Goal: Transaction & Acquisition: Purchase product/service

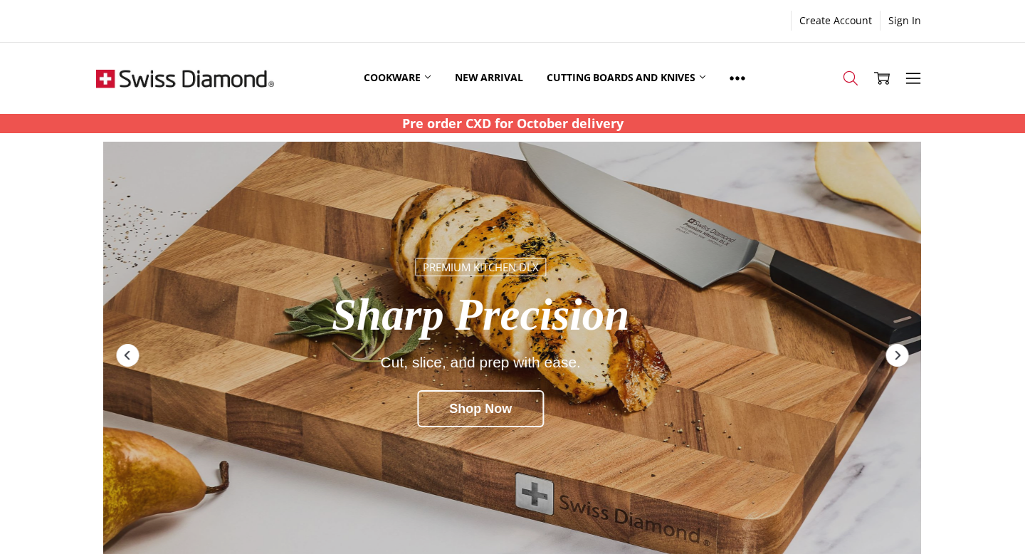
click at [848, 73] on icon at bounding box center [851, 78] width 16 height 16
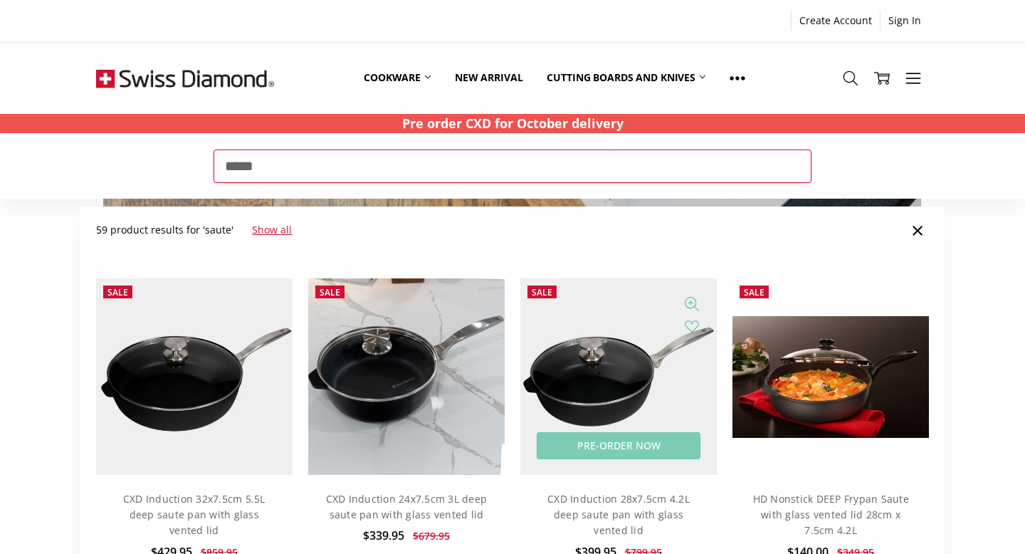
type input "*****"
click at [601, 372] on img at bounding box center [618, 376] width 196 height 196
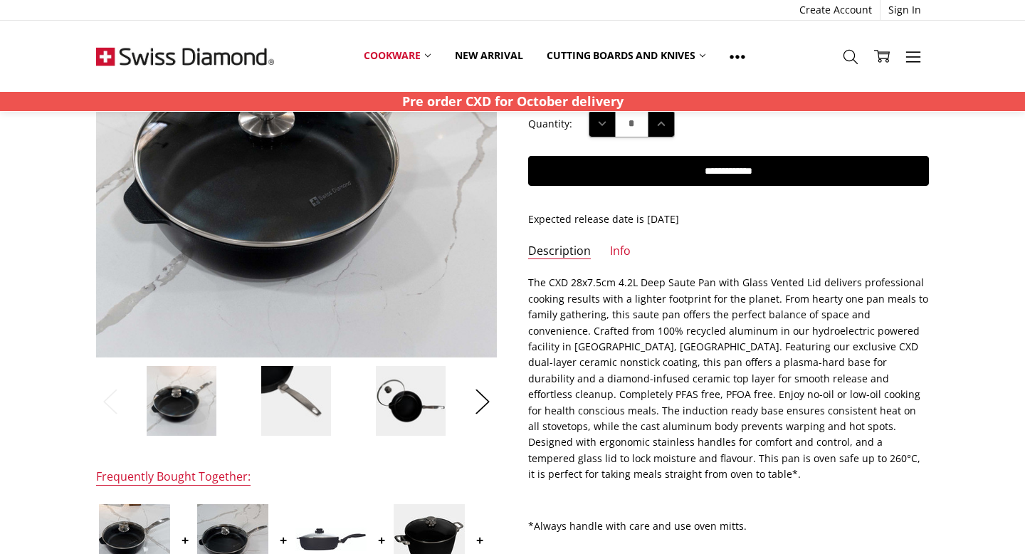
scroll to position [204, 0]
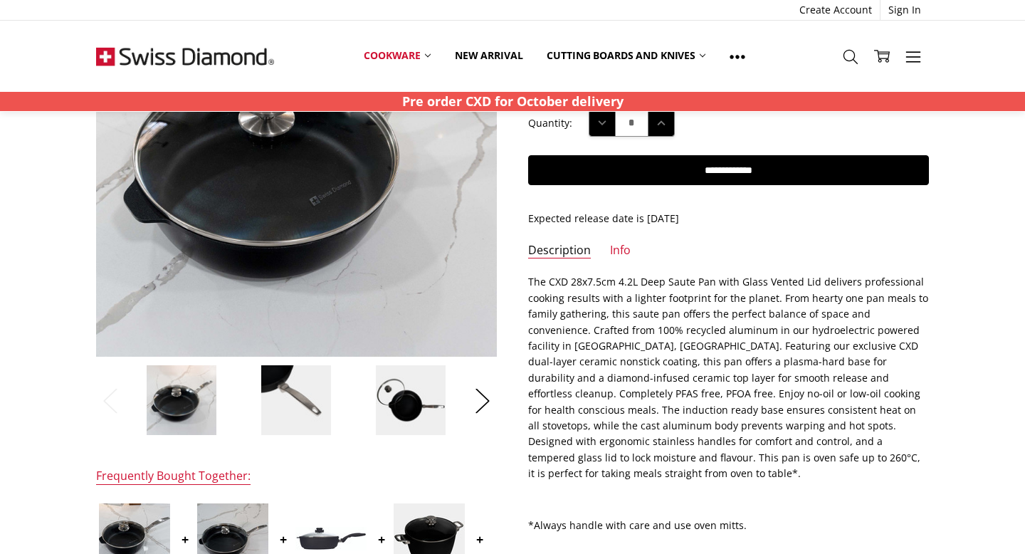
click at [195, 411] on img at bounding box center [181, 399] width 71 height 71
click at [273, 401] on img at bounding box center [295, 399] width 71 height 71
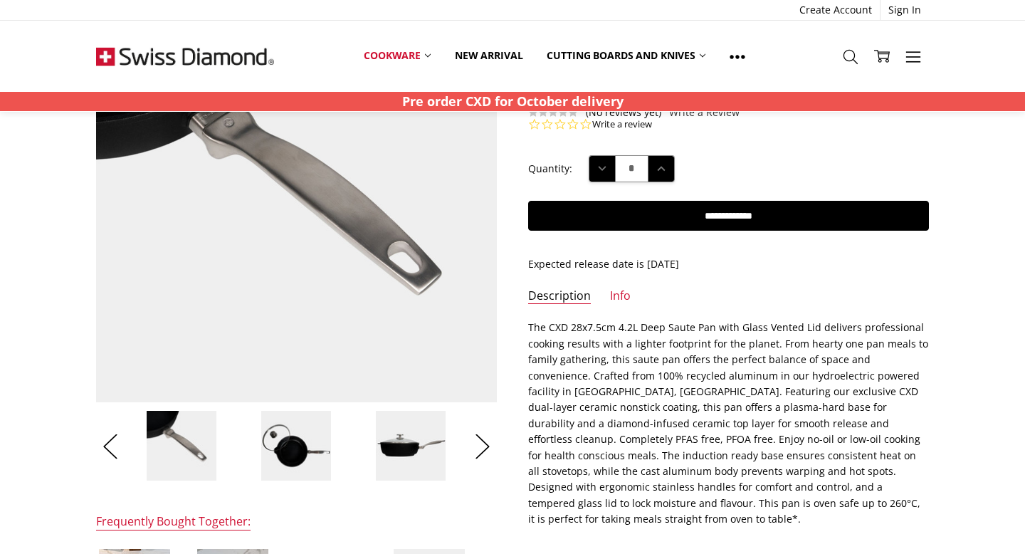
scroll to position [159, 0]
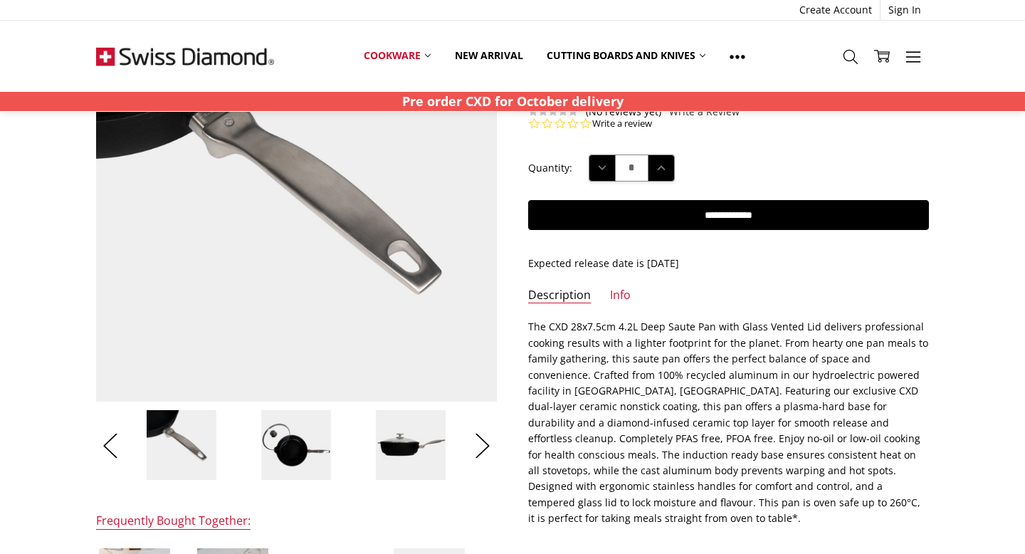
click at [398, 441] on img at bounding box center [410, 444] width 71 height 71
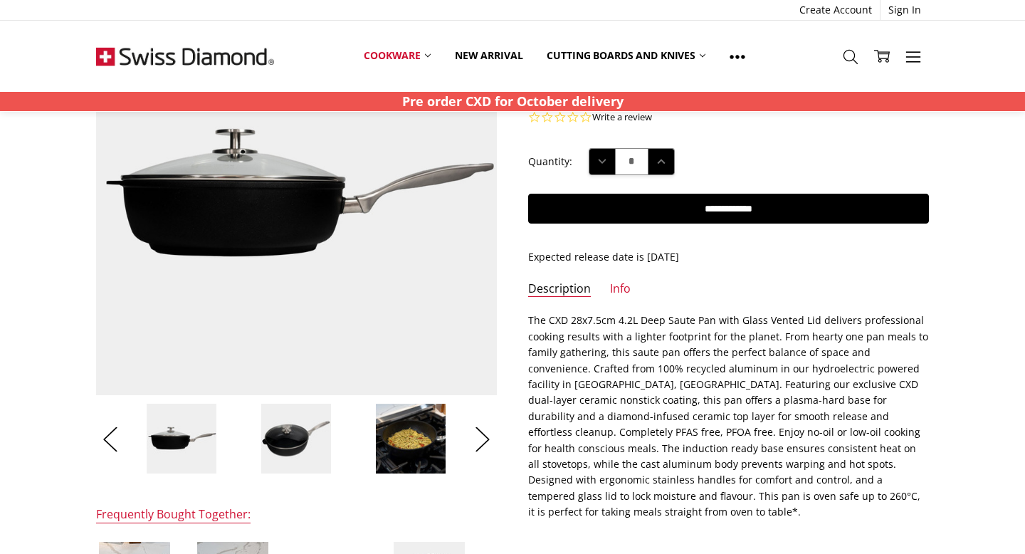
scroll to position [166, 0]
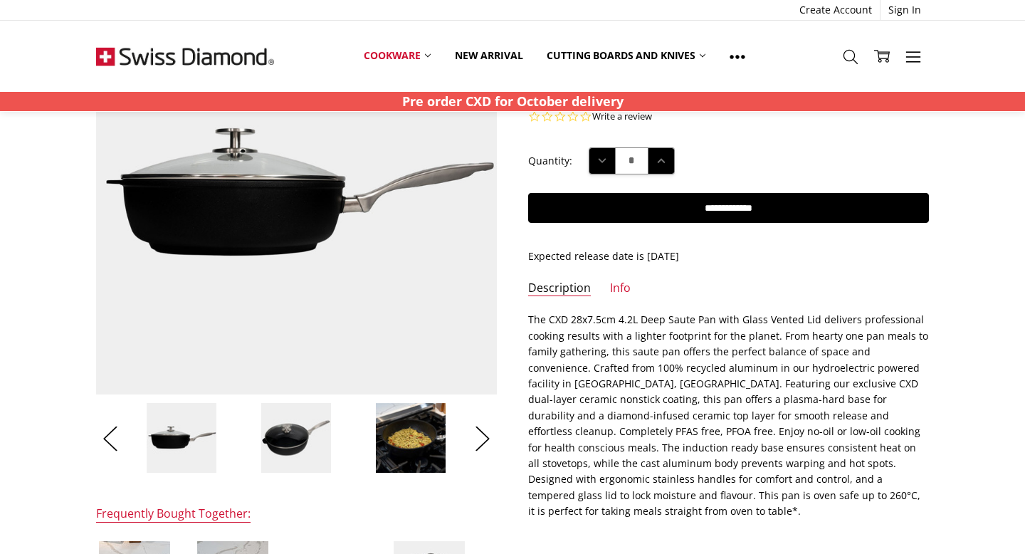
click at [421, 436] on img at bounding box center [410, 437] width 71 height 71
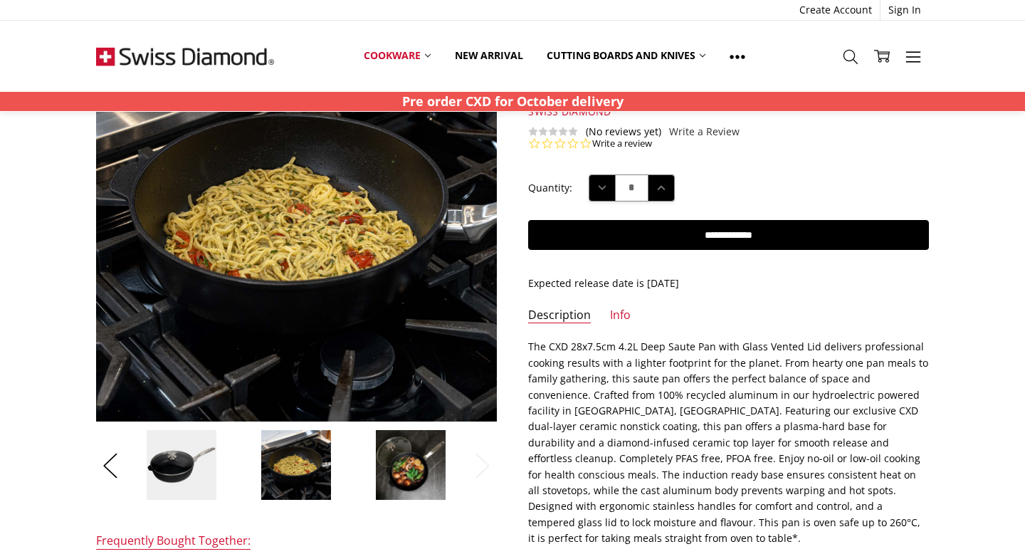
scroll to position [131, 0]
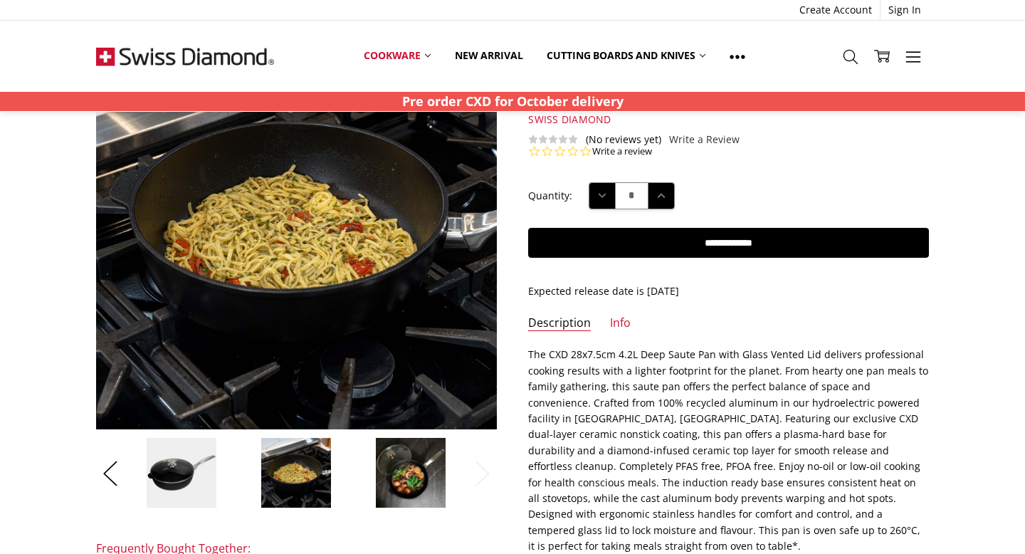
click at [407, 457] on img at bounding box center [410, 472] width 71 height 71
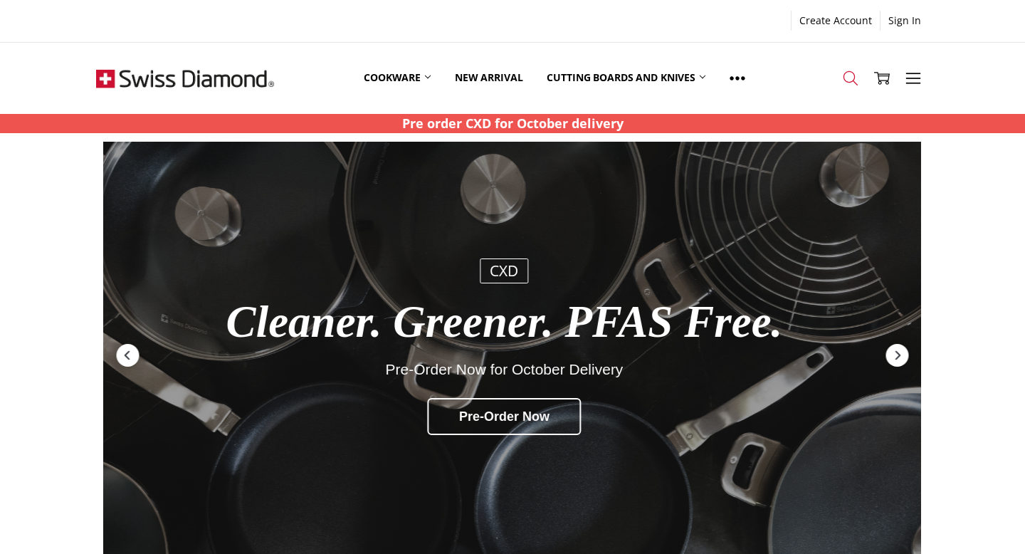
click at [843, 76] on use at bounding box center [850, 78] width 14 height 14
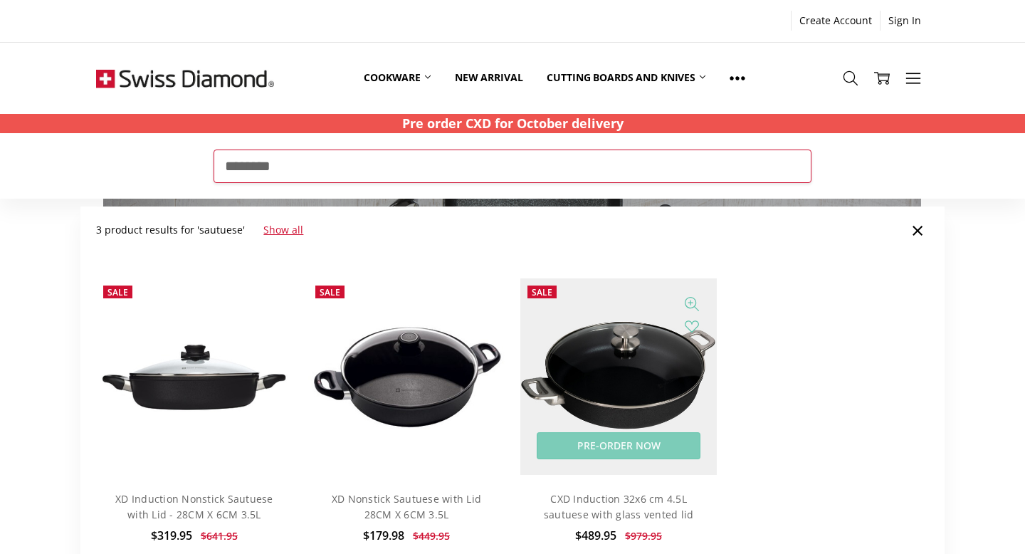
type input "********"
click at [662, 382] on img at bounding box center [618, 376] width 196 height 196
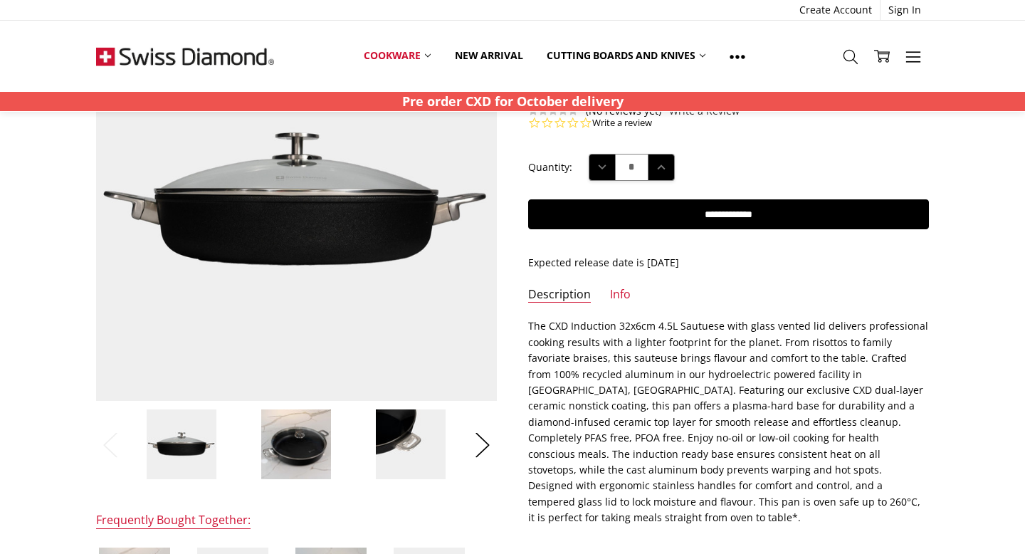
scroll to position [190, 0]
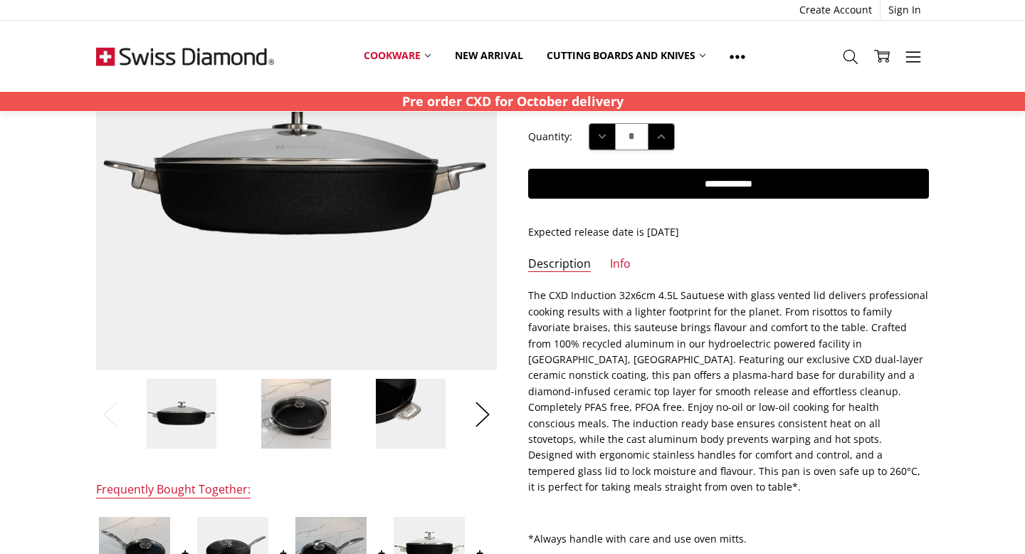
click at [307, 418] on img at bounding box center [295, 413] width 71 height 71
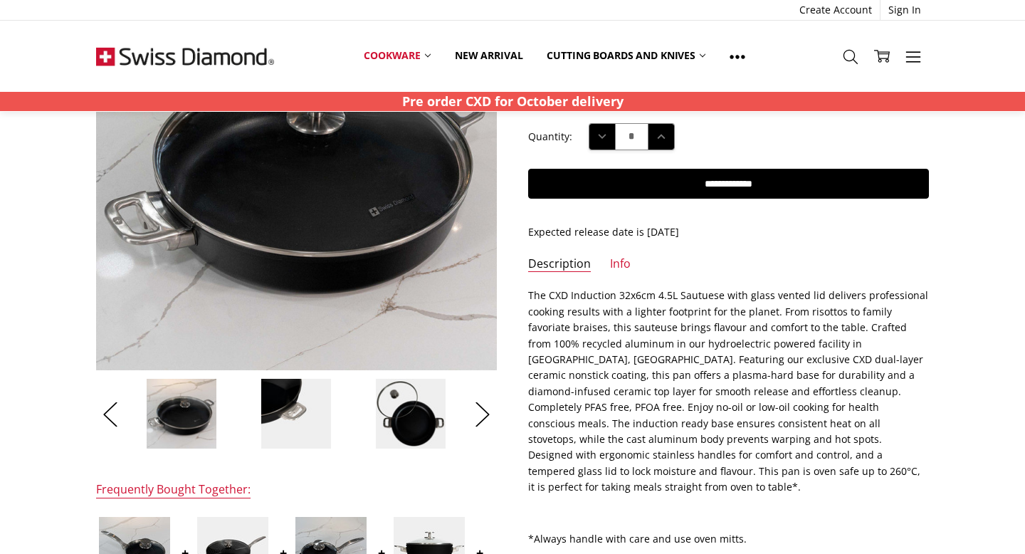
click at [298, 414] on img at bounding box center [295, 413] width 71 height 71
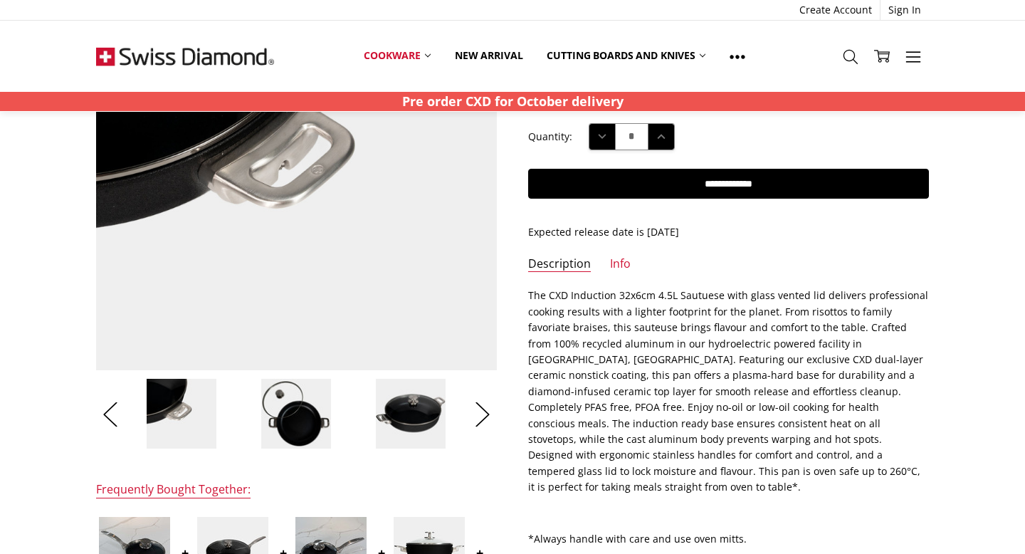
click at [298, 414] on img at bounding box center [295, 413] width 71 height 71
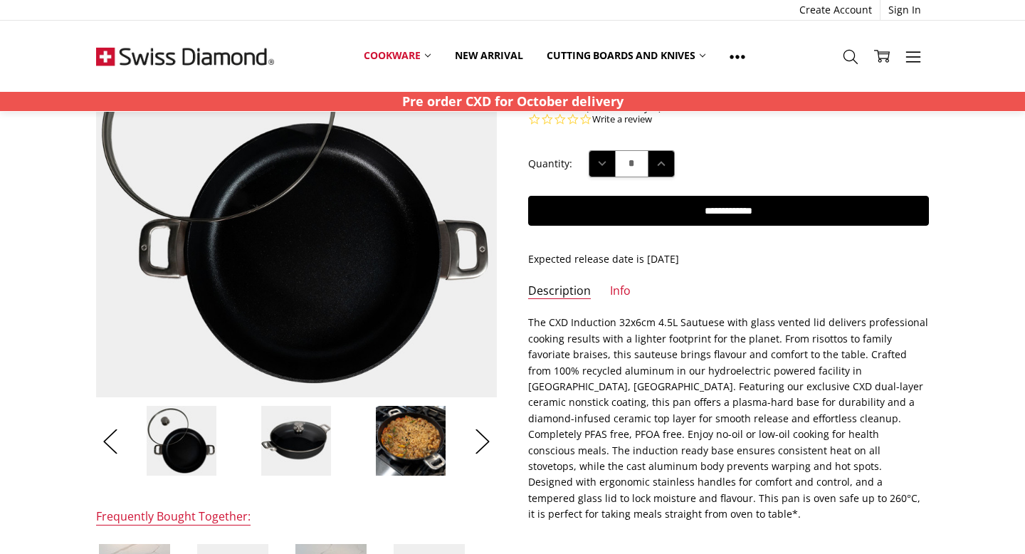
scroll to position [175, 0]
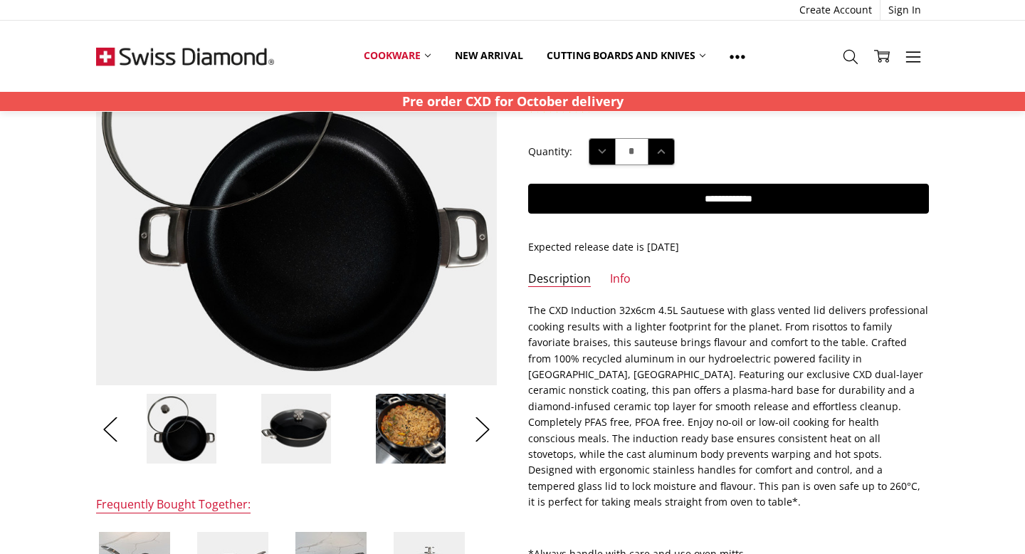
click at [424, 421] on img at bounding box center [410, 428] width 71 height 71
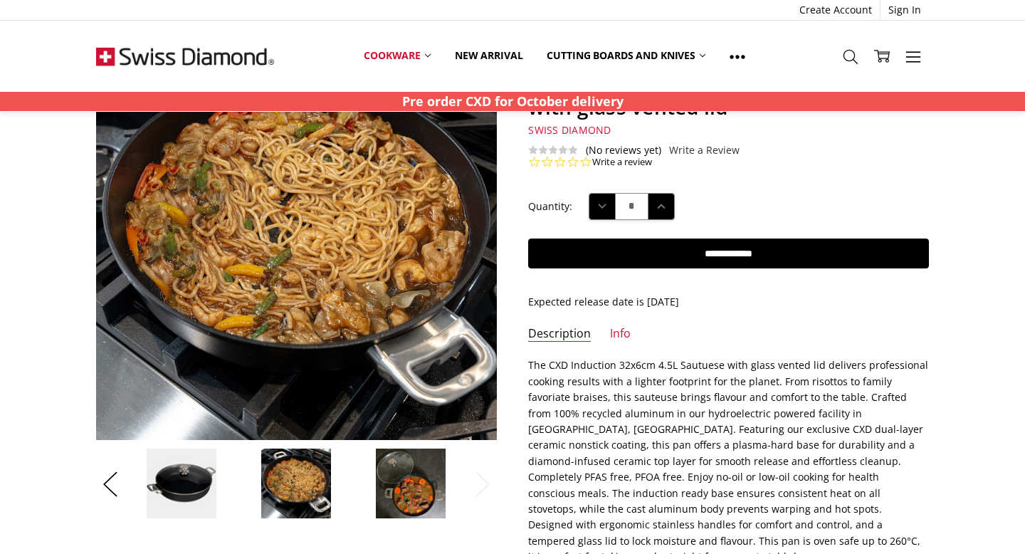
scroll to position [142, 0]
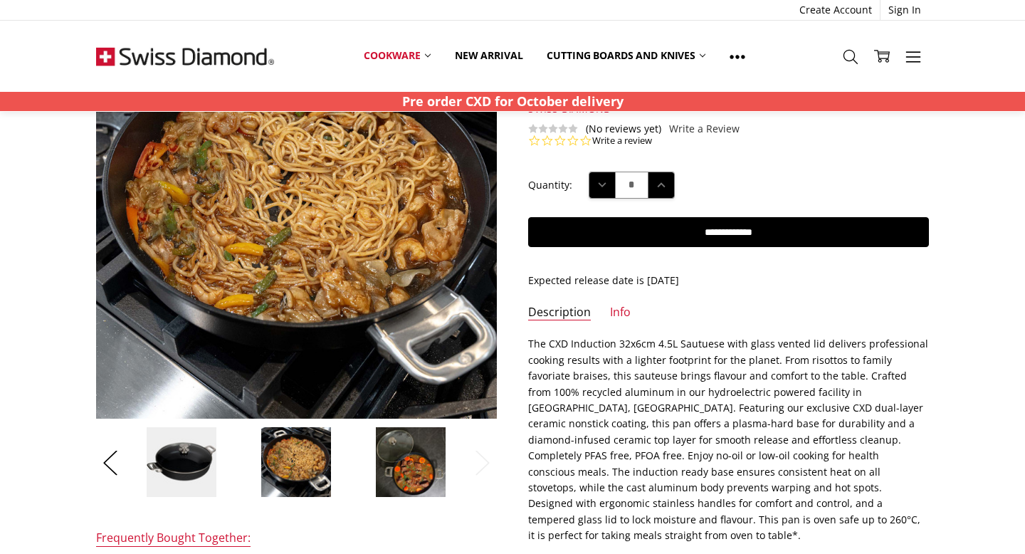
click at [409, 459] on img at bounding box center [410, 461] width 71 height 71
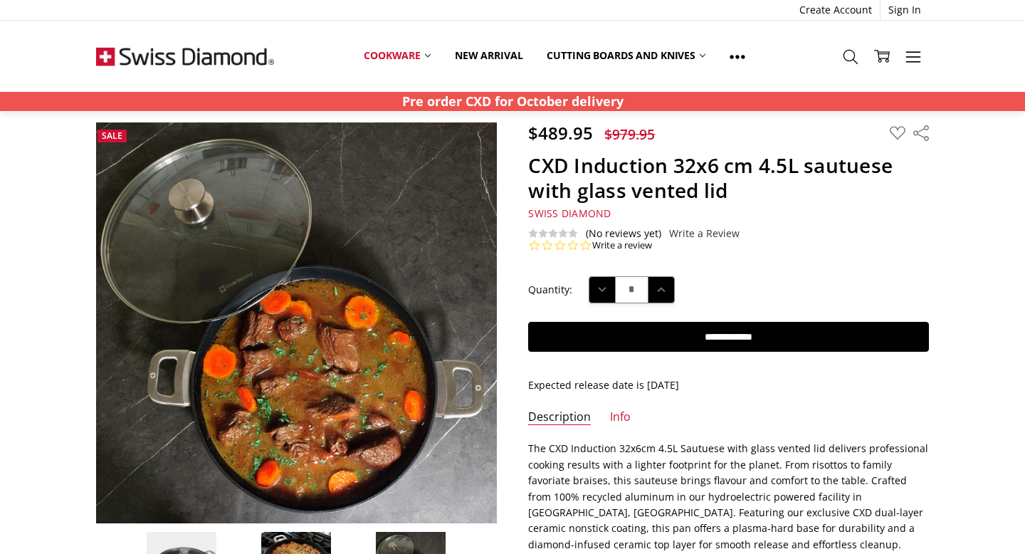
scroll to position [0, 0]
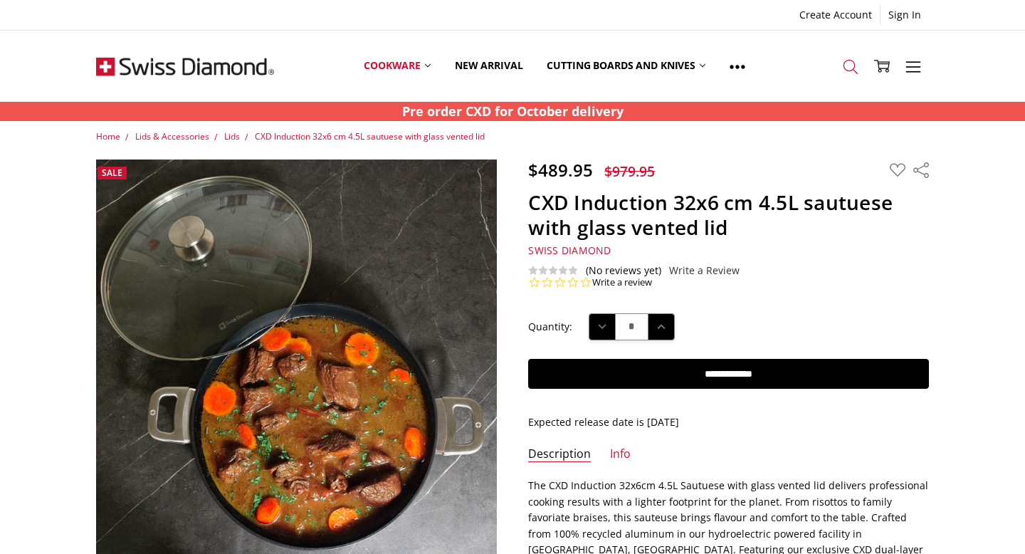
click at [847, 77] on link "Search" at bounding box center [850, 66] width 31 height 36
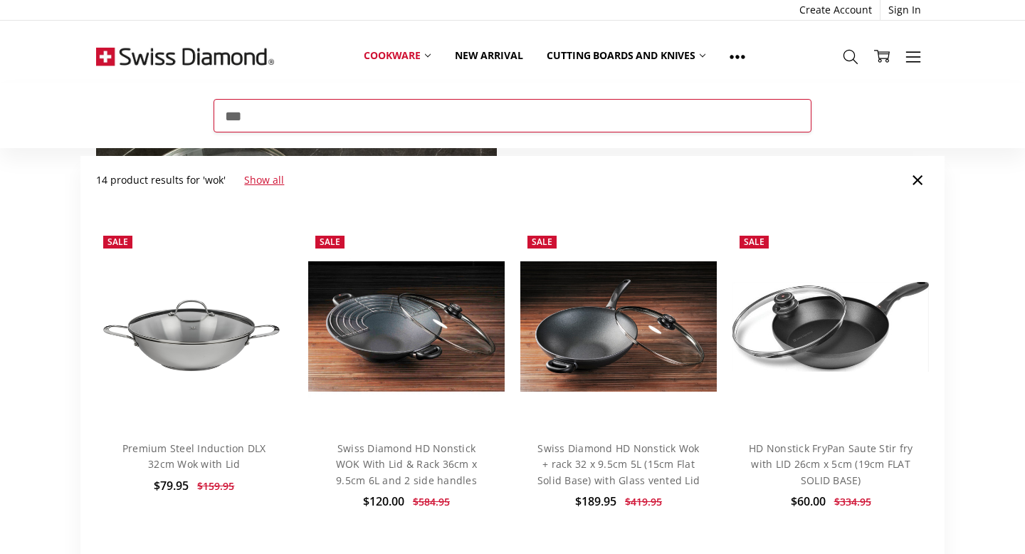
scroll to position [40, 0]
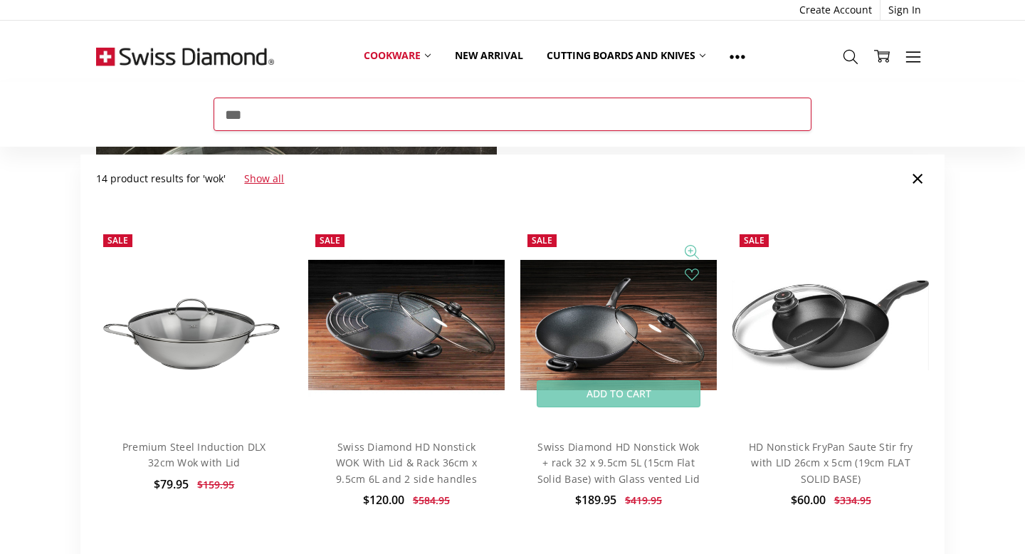
type input "***"
click at [626, 316] on img at bounding box center [618, 325] width 196 height 130
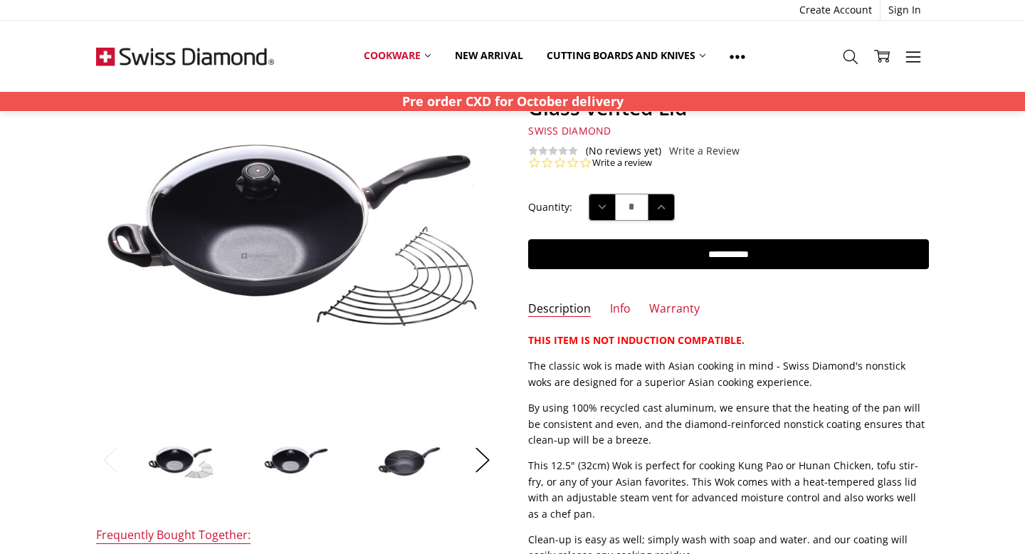
scroll to position [156, 0]
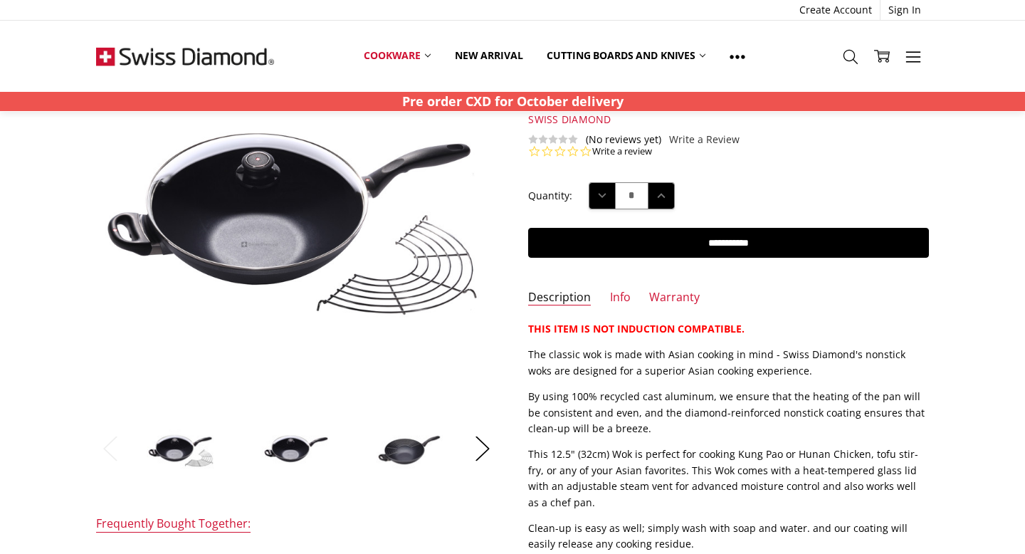
click at [297, 445] on img at bounding box center [295, 447] width 71 height 71
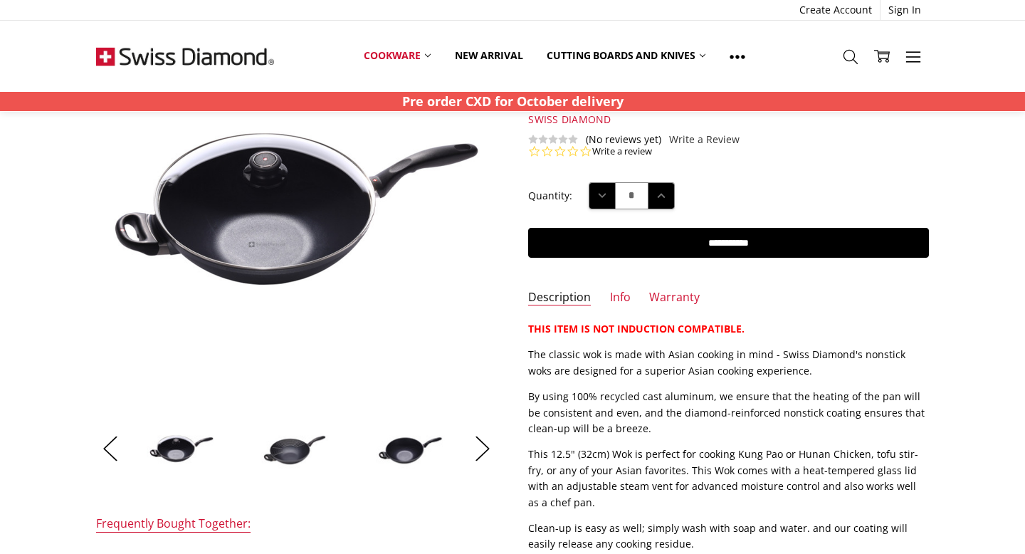
click at [297, 445] on img at bounding box center [295, 447] width 71 height 48
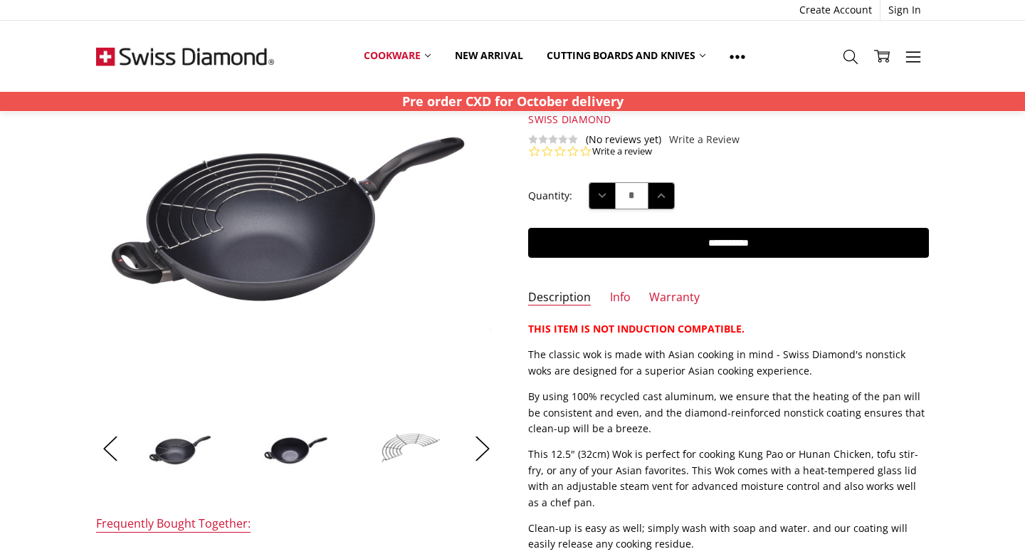
click at [299, 448] on img at bounding box center [295, 447] width 71 height 48
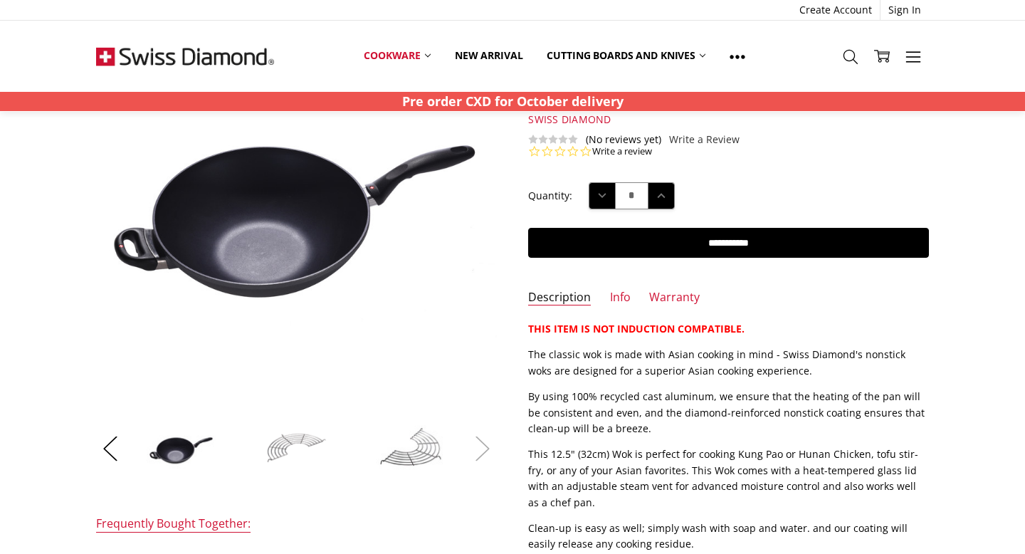
click at [485, 443] on button "Next" at bounding box center [482, 447] width 28 height 43
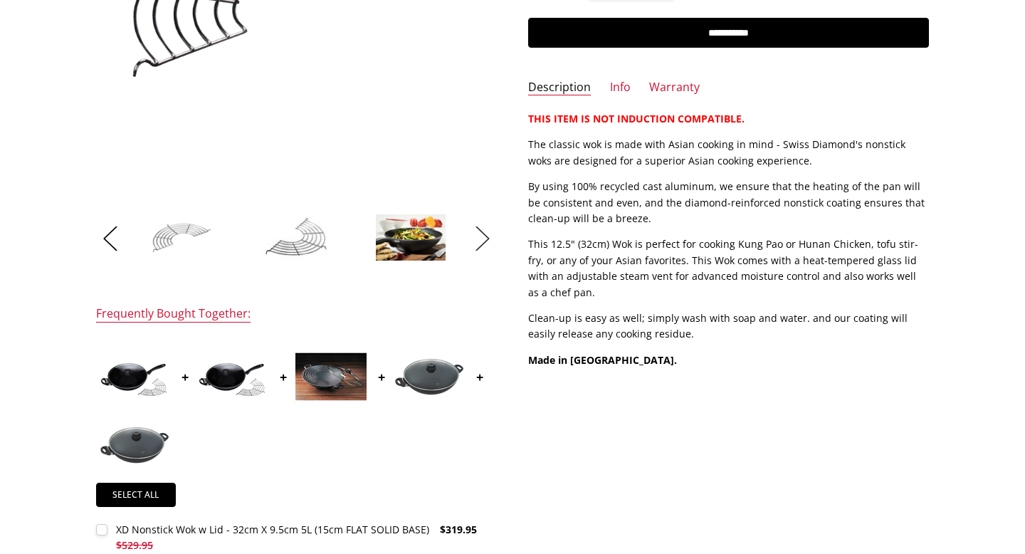
scroll to position [0, 0]
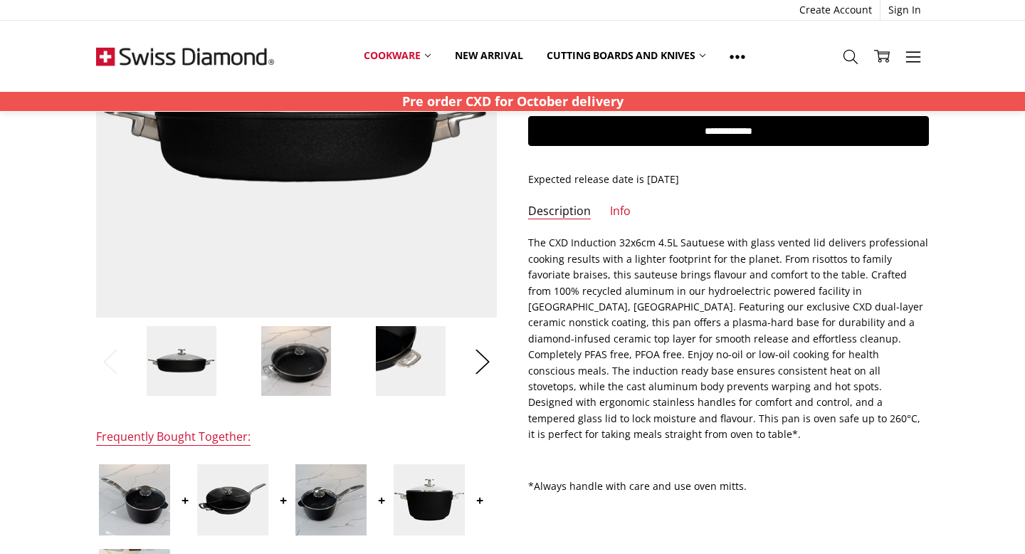
scroll to position [416, 0]
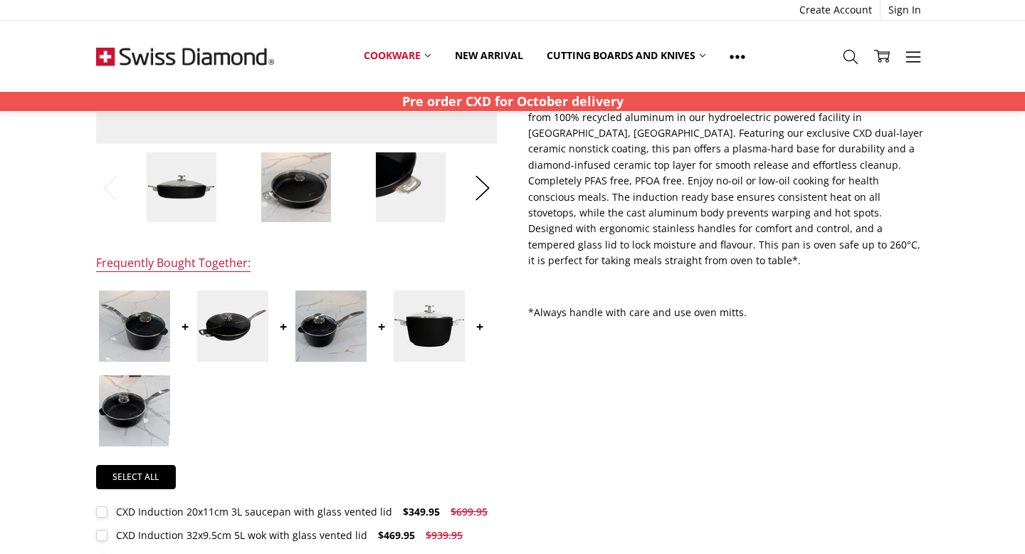
click at [413, 191] on img at bounding box center [410, 187] width 71 height 71
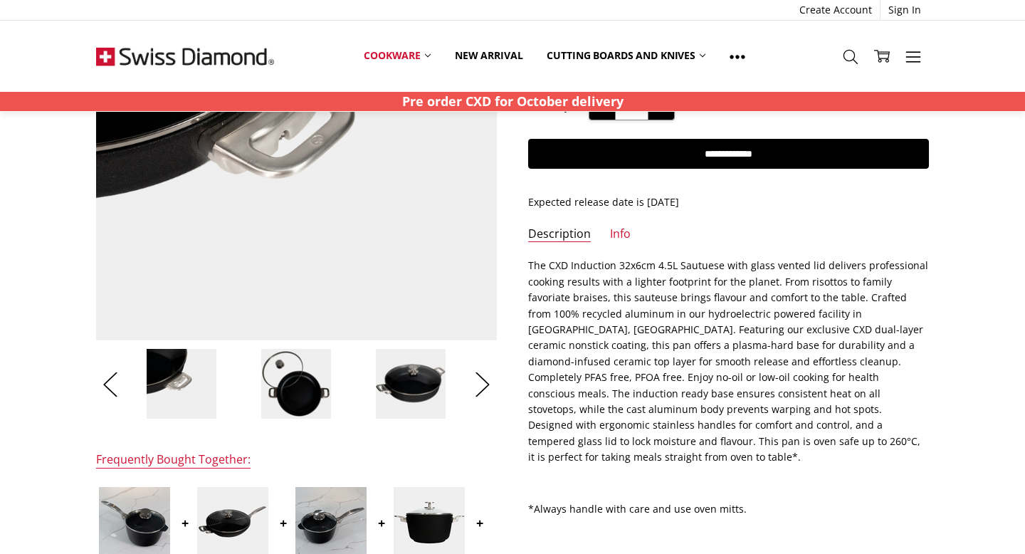
scroll to position [0, 0]
